Goal: Information Seeking & Learning: Learn about a topic

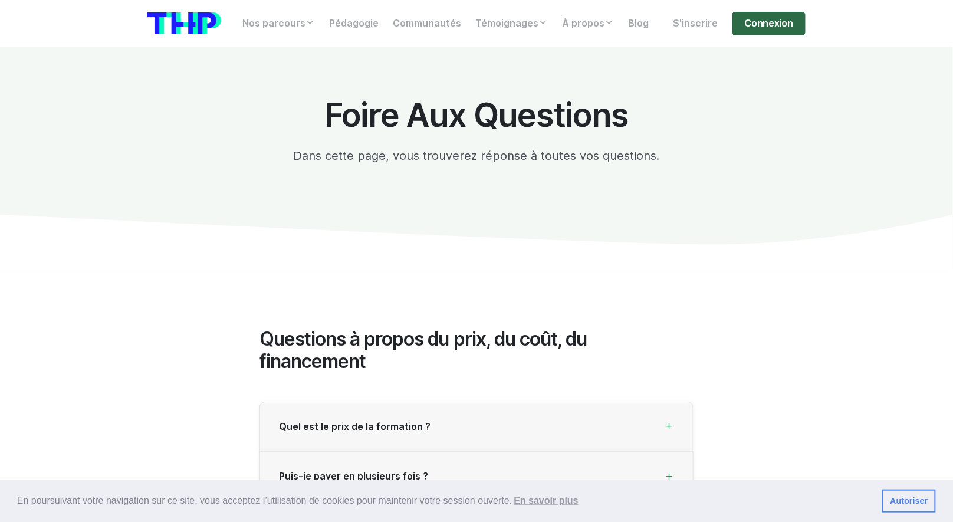
click at [754, 22] on link "Connexion" at bounding box center [768, 24] width 73 height 24
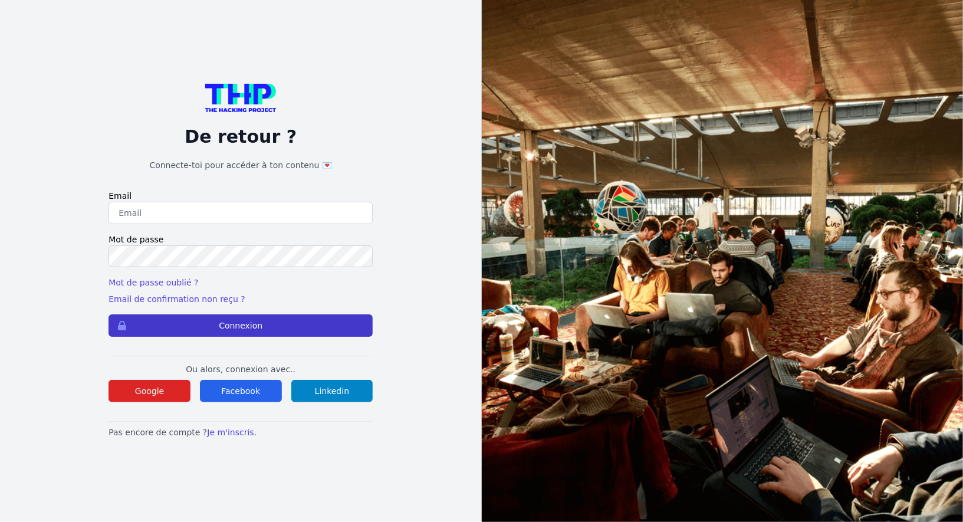
type input "Enzonatali75@gmail.com"
click at [334, 330] on button "Connexion" at bounding box center [241, 325] width 264 height 22
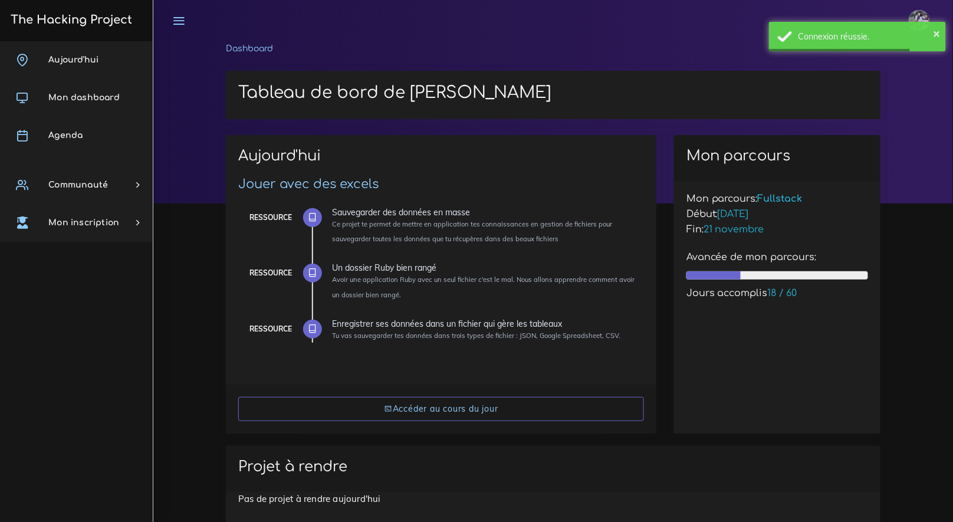
scroll to position [284, 0]
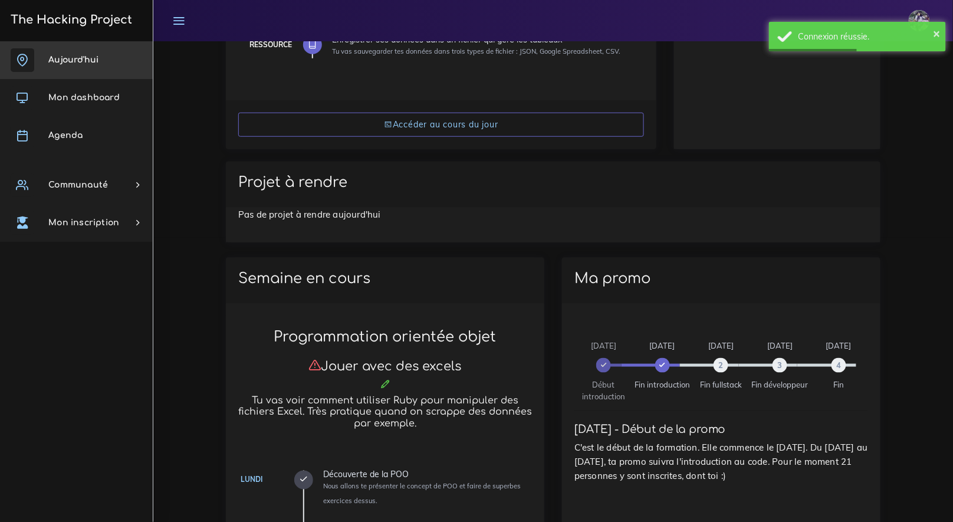
click at [97, 63] on span "Aujourd'hui" at bounding box center [73, 59] width 50 height 9
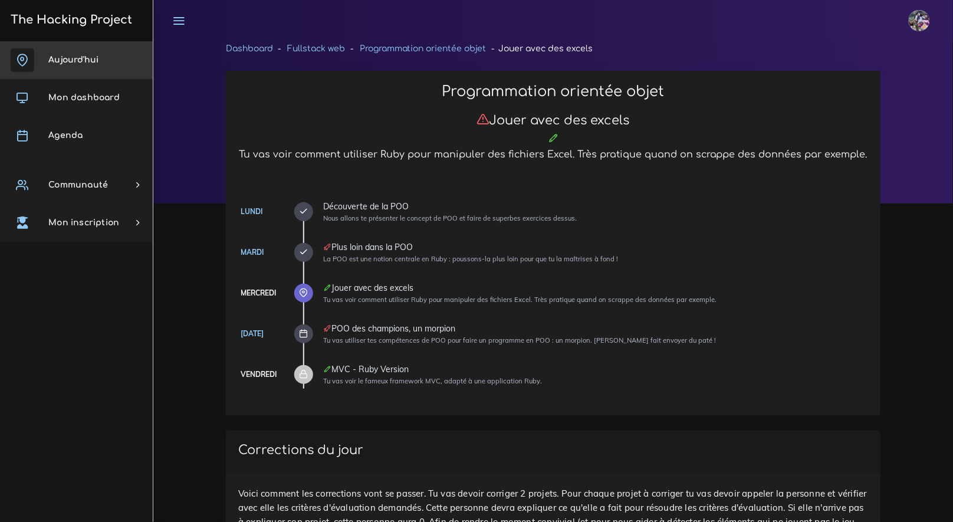
click at [87, 68] on link "Aujourd'hui" at bounding box center [76, 60] width 153 height 38
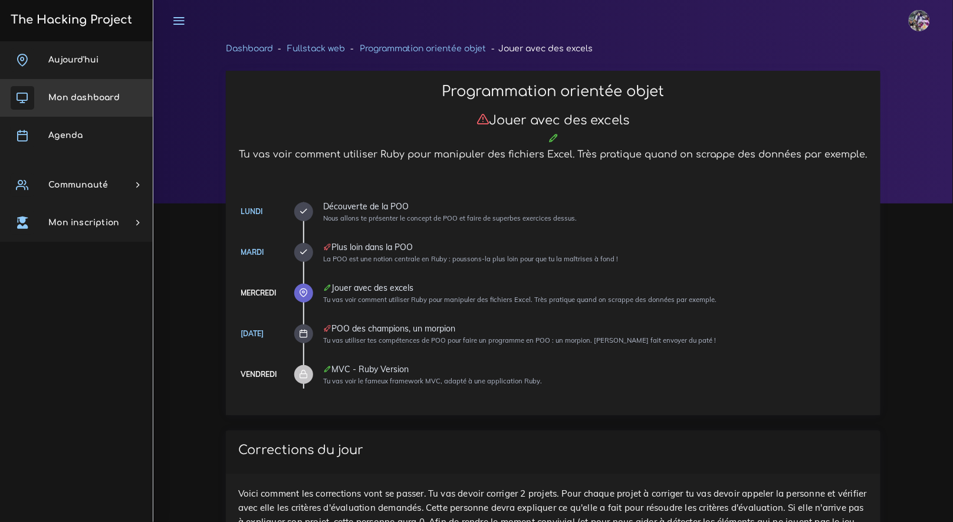
click at [105, 110] on link "Mon dashboard" at bounding box center [76, 98] width 153 height 38
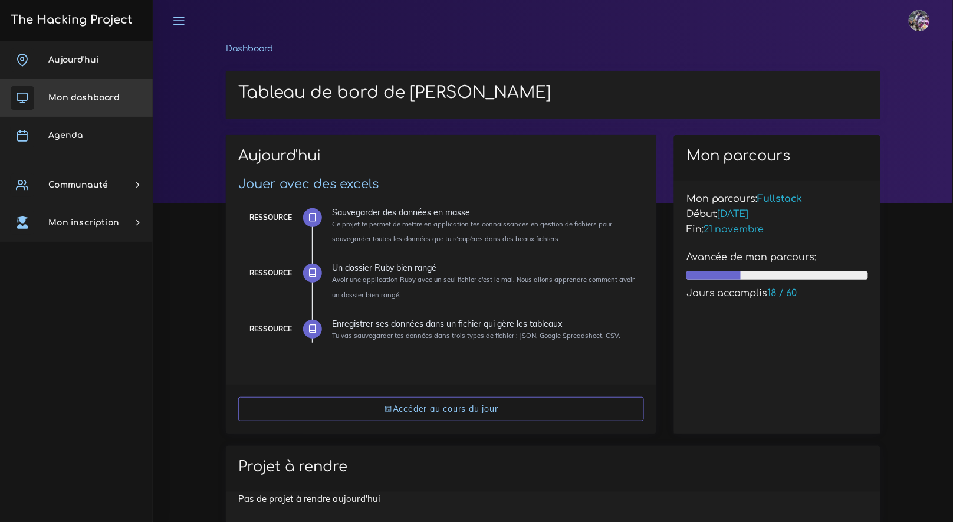
click at [111, 75] on link "Aujourd'hui" at bounding box center [76, 60] width 153 height 38
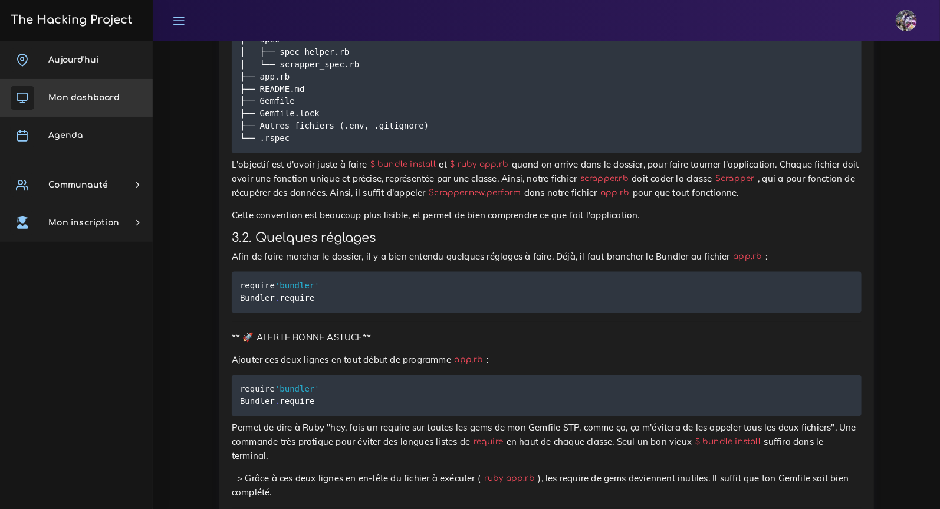
scroll to position [2242, 0]
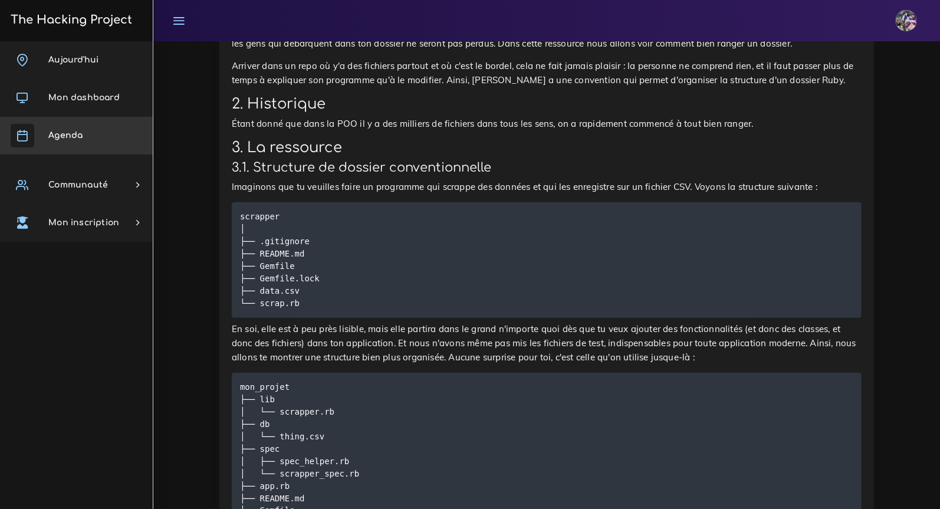
click at [78, 141] on link "Agenda" at bounding box center [76, 136] width 153 height 38
click at [79, 140] on link "Agenda" at bounding box center [76, 136] width 153 height 38
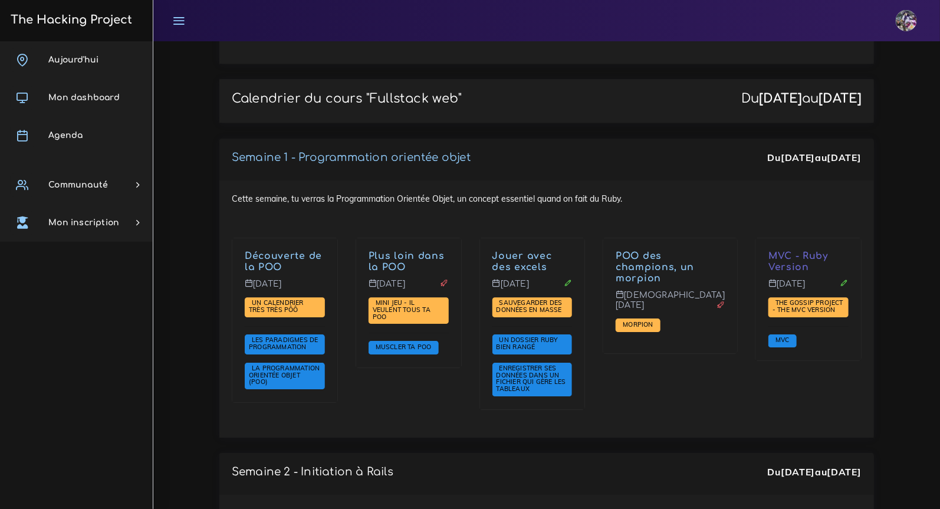
scroll to position [1573, 0]
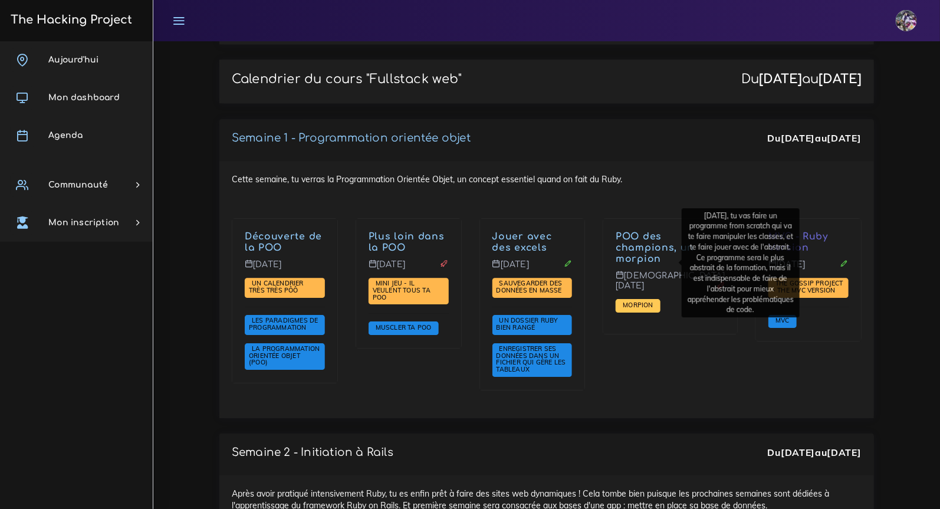
click at [652, 301] on span "Morpion" at bounding box center [638, 305] width 36 height 8
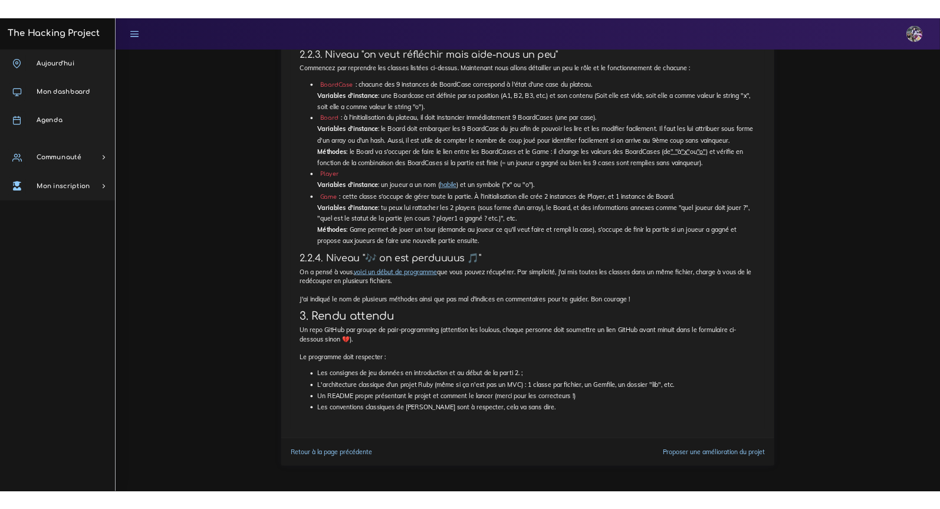
scroll to position [1648, 0]
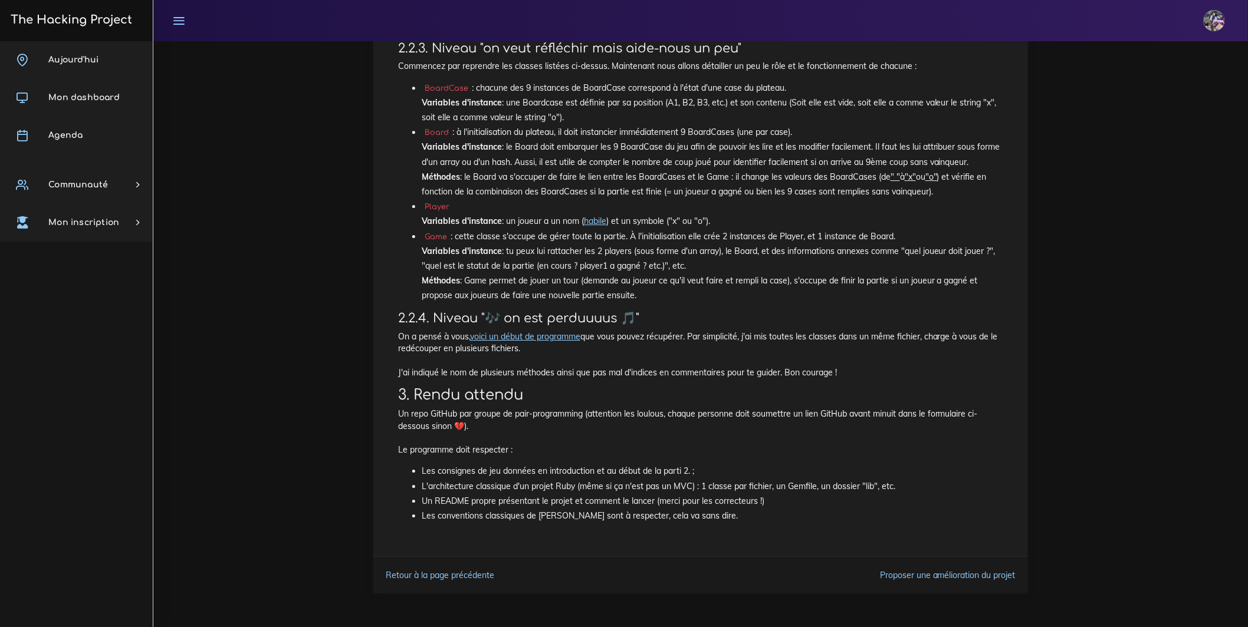
click at [580, 339] on link "voici un début de programme" at bounding box center [525, 336] width 110 height 11
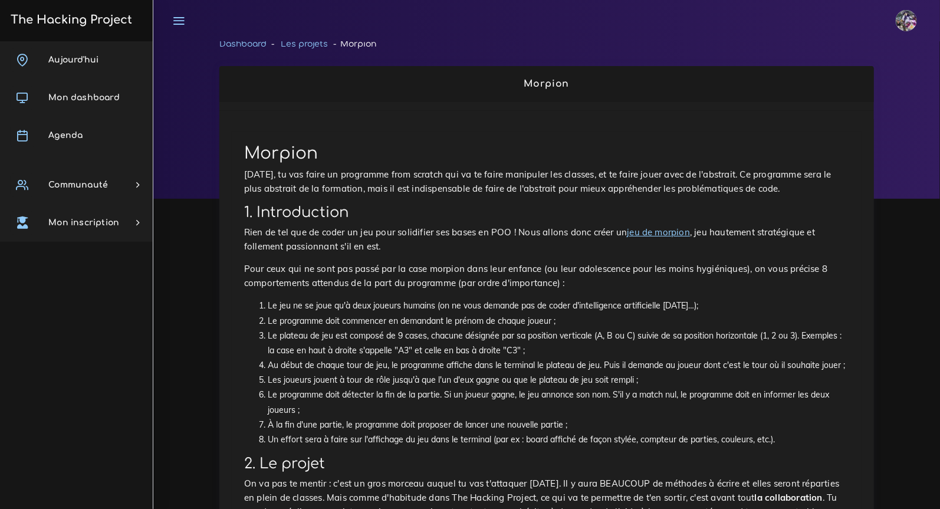
scroll to position [5, 0]
click at [637, 235] on link "jeu de morpion" at bounding box center [658, 231] width 63 height 11
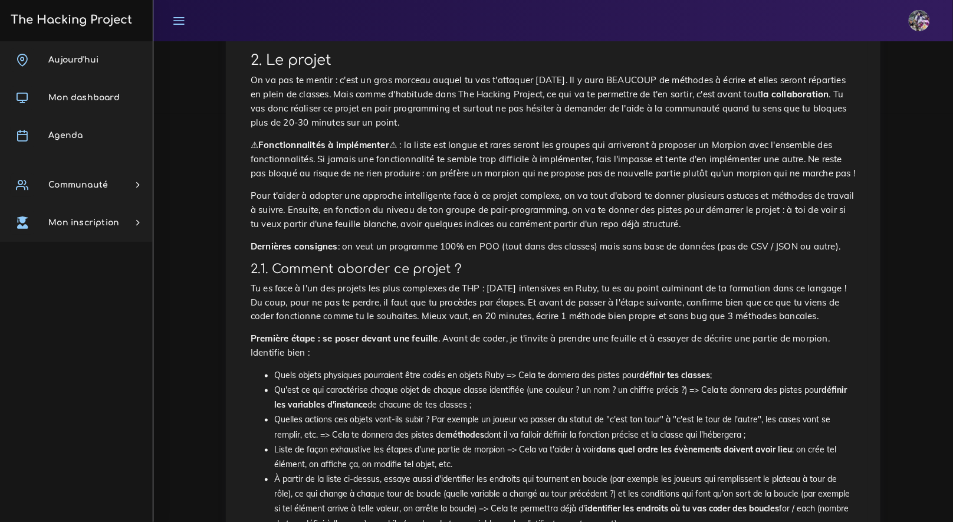
scroll to position [364, 0]
